Goal: Task Accomplishment & Management: Manage account settings

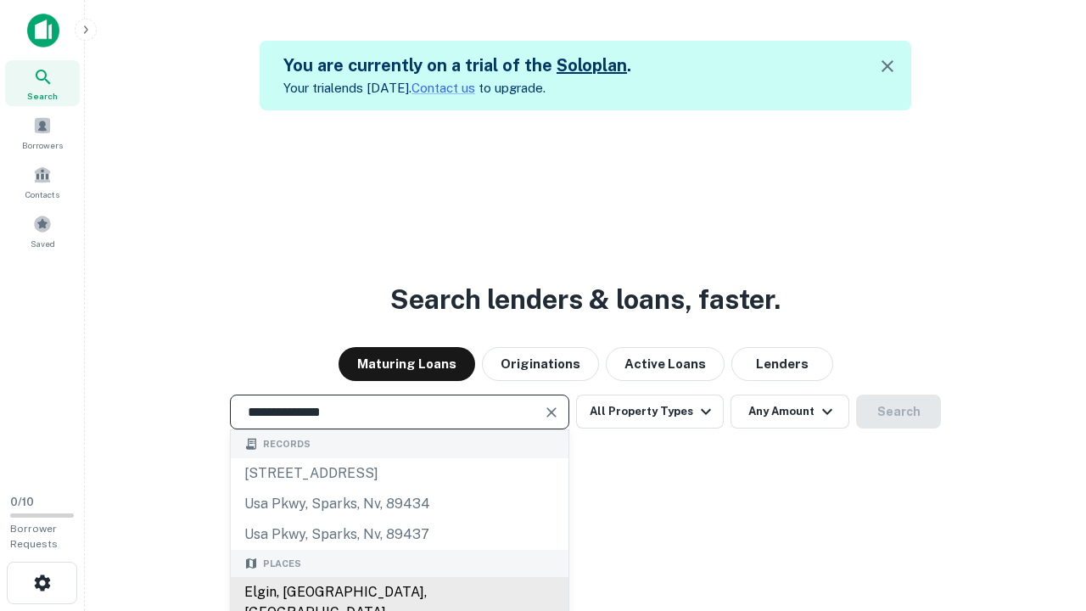
click at [399, 592] on div "Elgin, [GEOGRAPHIC_DATA], [GEOGRAPHIC_DATA]" at bounding box center [400, 602] width 338 height 51
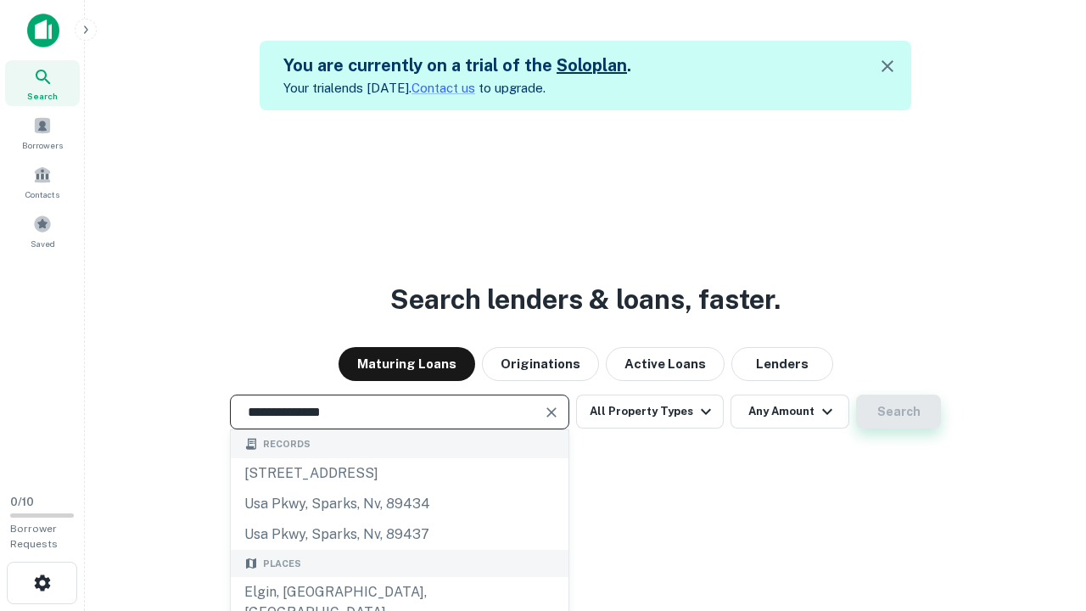
type input "**********"
click at [899, 412] on button "Search" at bounding box center [898, 412] width 85 height 34
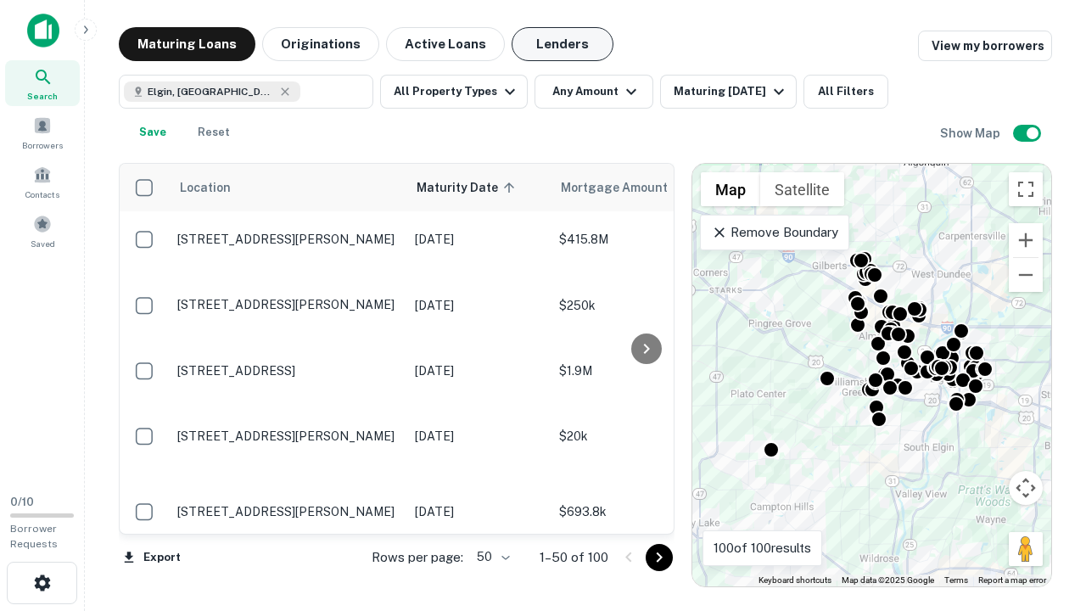
click at [563, 44] on button "Lenders" at bounding box center [563, 44] width 102 height 34
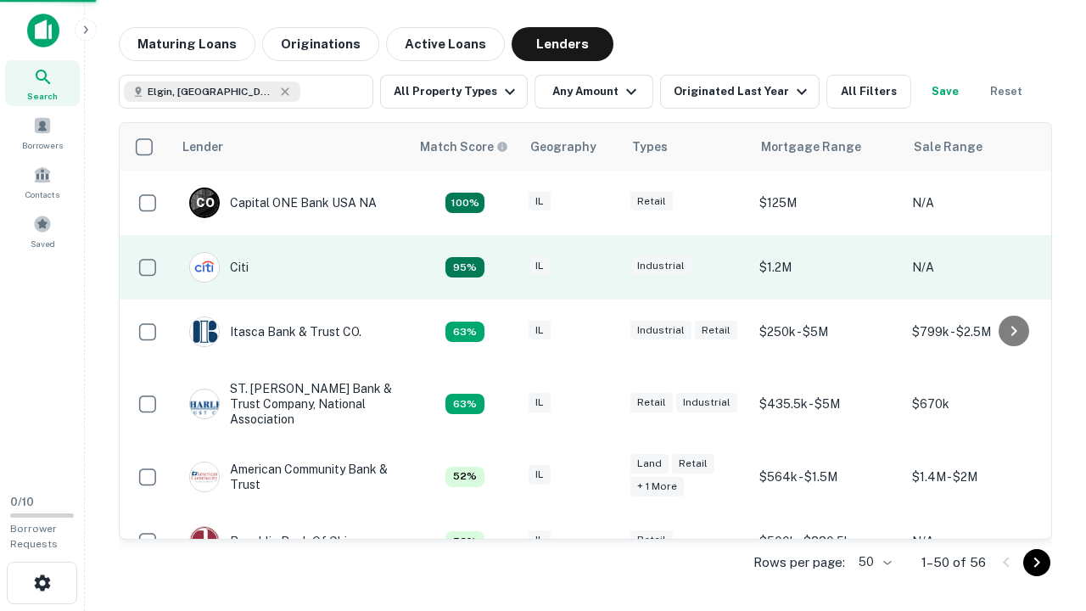
click at [603, 267] on div "IL" at bounding box center [571, 267] width 85 height 23
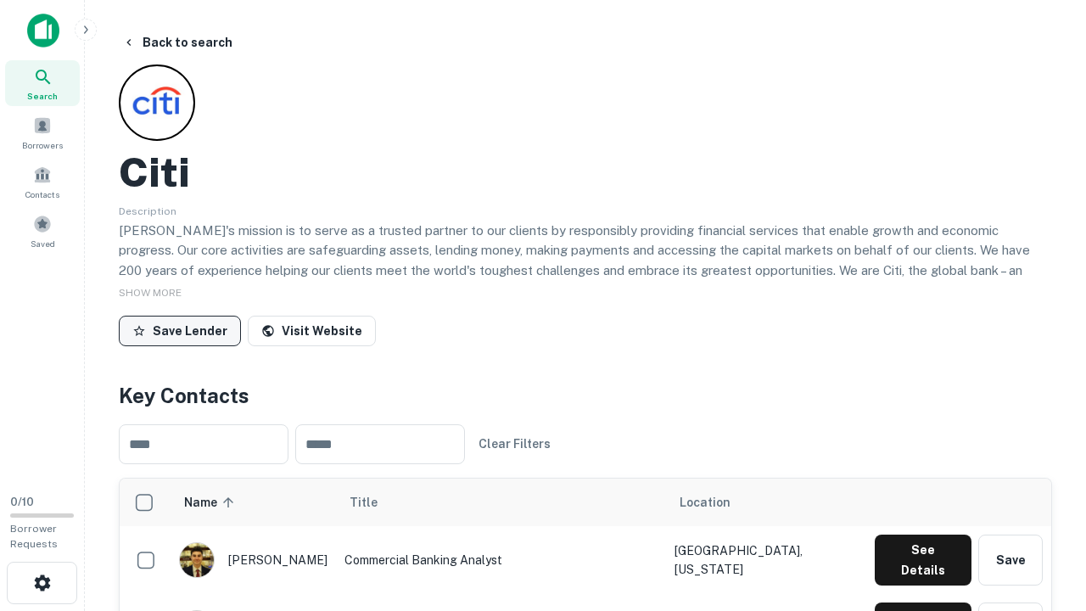
click at [180, 330] on button "Save Lender" at bounding box center [180, 331] width 122 height 31
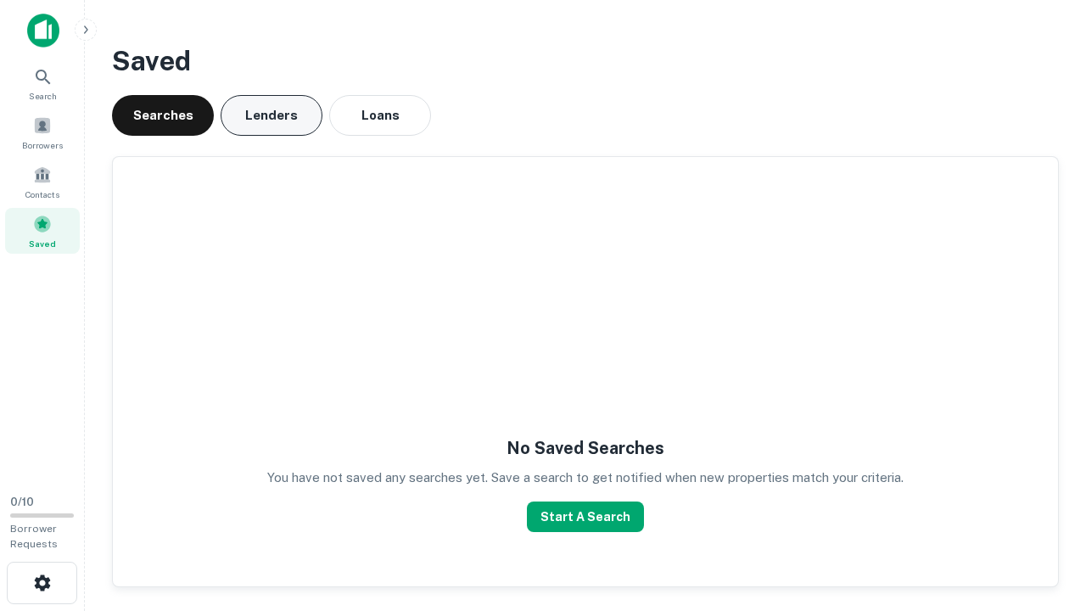
click at [272, 115] on button "Lenders" at bounding box center [272, 115] width 102 height 41
